Goal: Contribute content

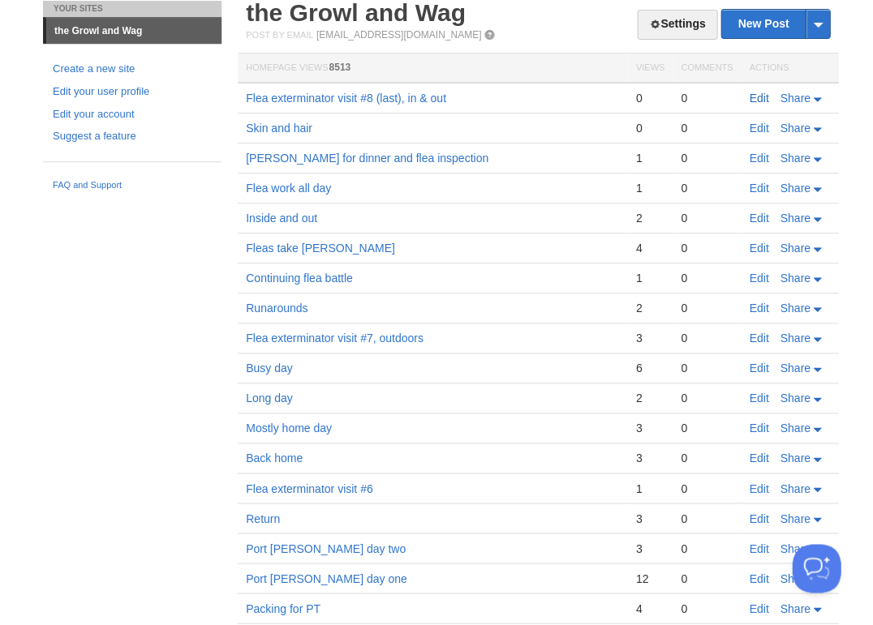
click at [762, 100] on link "Edit" at bounding box center [758, 98] width 19 height 13
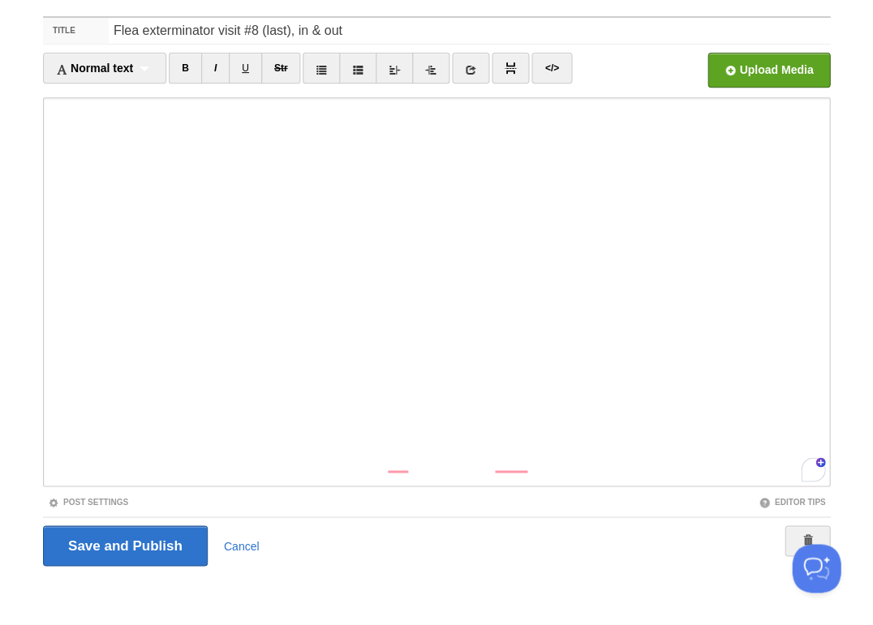
scroll to position [1127, 0]
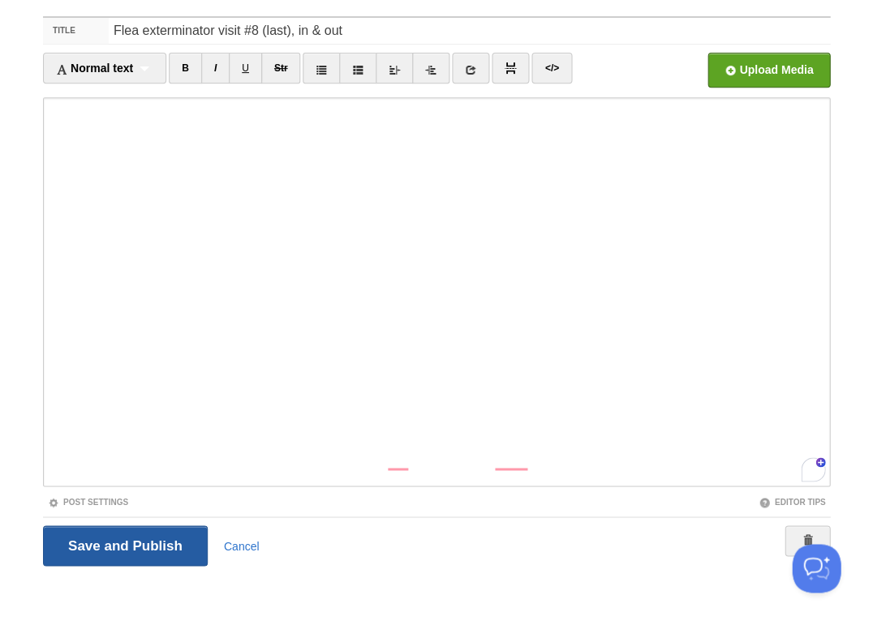
click at [98, 539] on input "Save and Publish" at bounding box center [125, 546] width 165 height 41
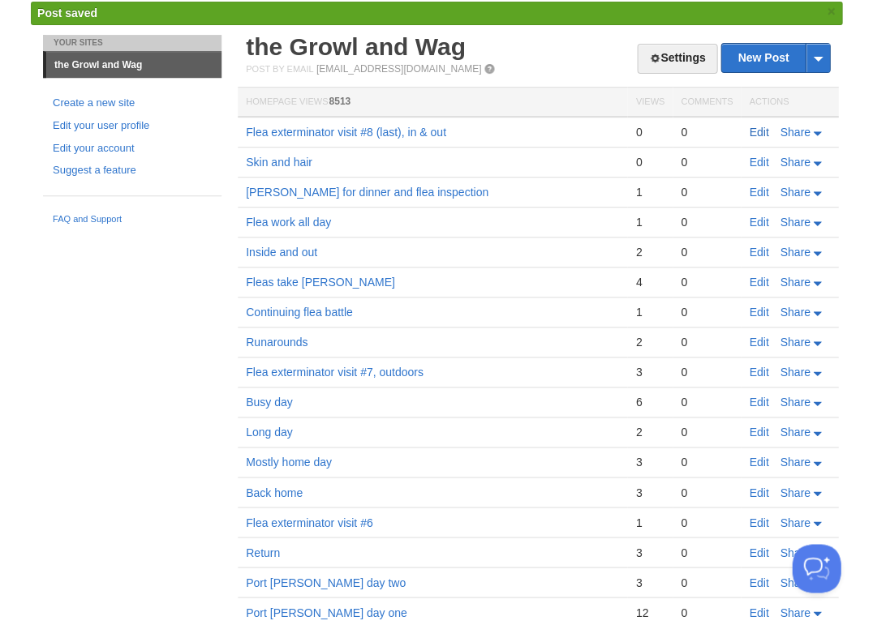
click at [753, 126] on link "Edit" at bounding box center [758, 132] width 19 height 13
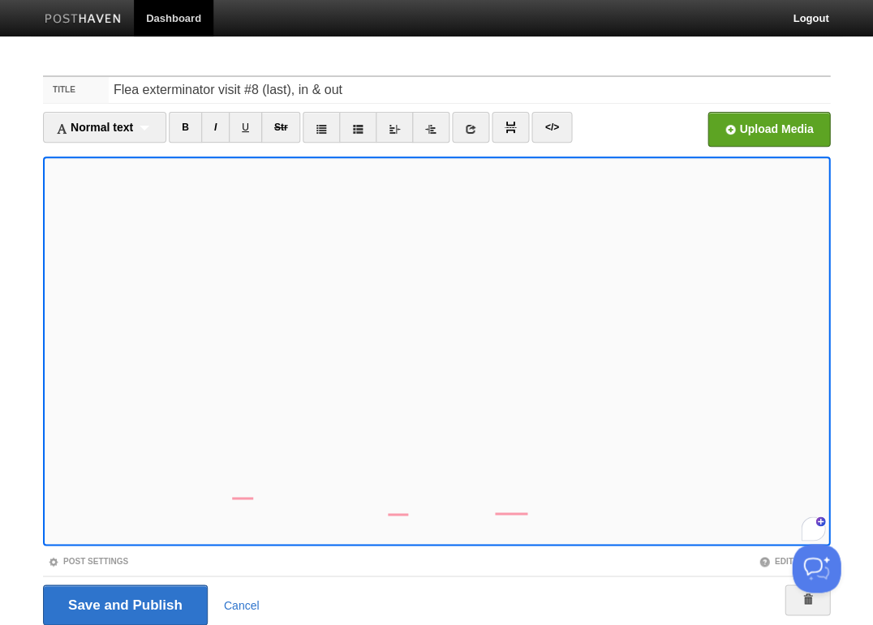
scroll to position [59, 0]
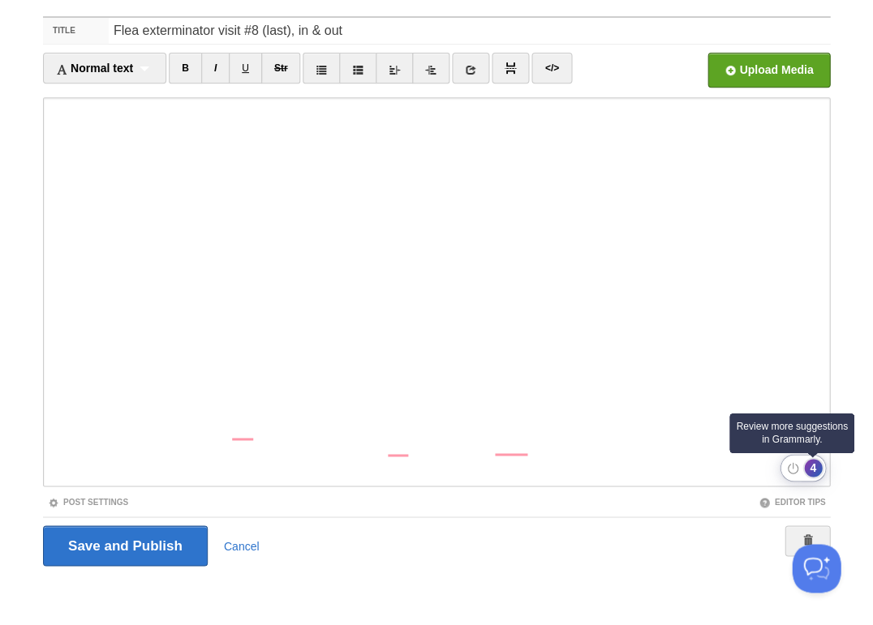
click at [808, 464] on div "4" at bounding box center [813, 468] width 18 height 18
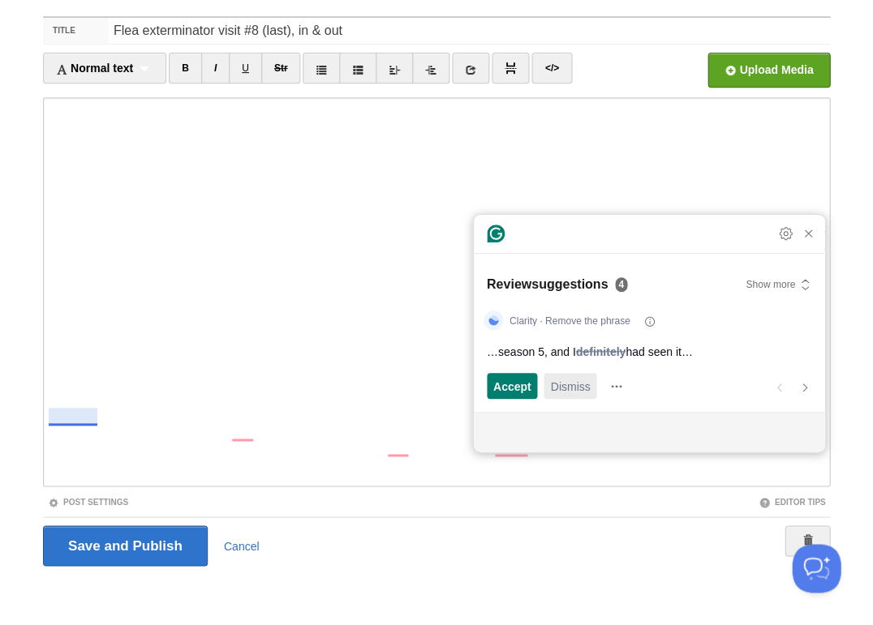
click at [558, 392] on span "Dismiss" at bounding box center [570, 386] width 40 height 17
click at [514, 384] on span "Accept" at bounding box center [512, 386] width 38 height 17
click at [514, 382] on span "Accept" at bounding box center [512, 386] width 38 height 17
